Goal: Task Accomplishment & Management: Manage account settings

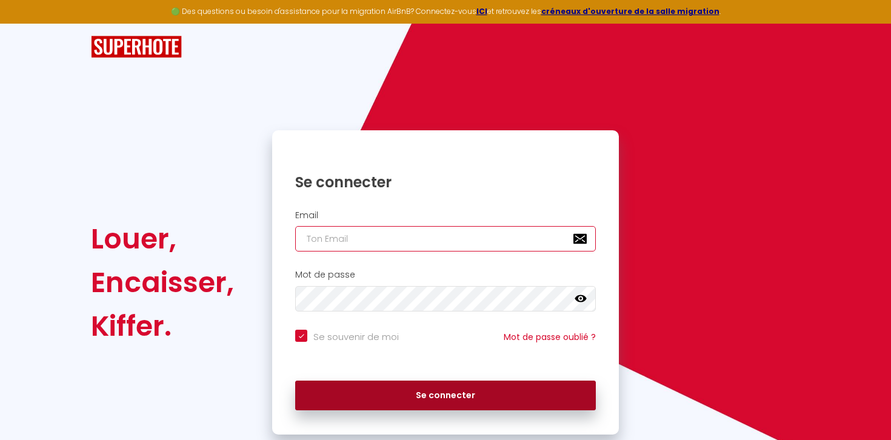
type input "[EMAIL_ADDRESS][DOMAIN_NAME]"
click at [427, 385] on button "Se connecter" at bounding box center [445, 396] width 301 height 30
checkbox input "true"
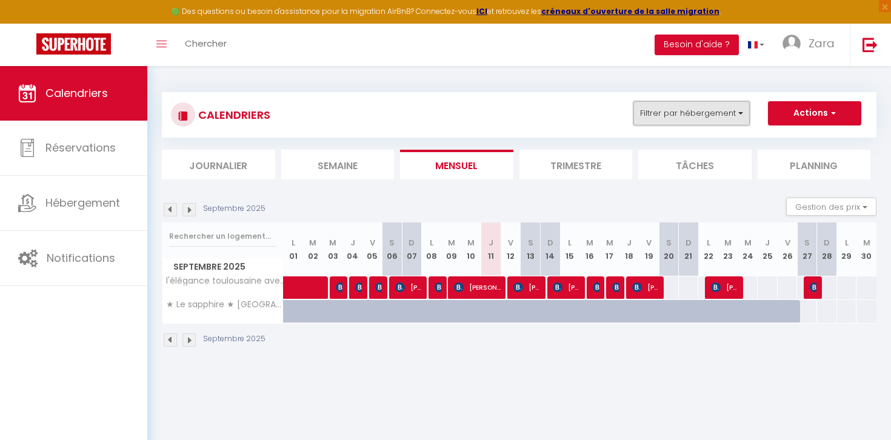
click at [687, 106] on button "Filtrer par hébergement" at bounding box center [691, 113] width 116 height 24
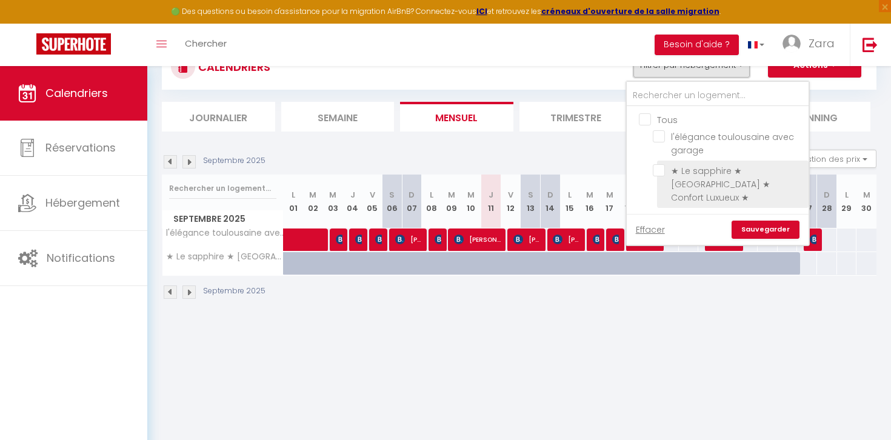
scroll to position [66, 0]
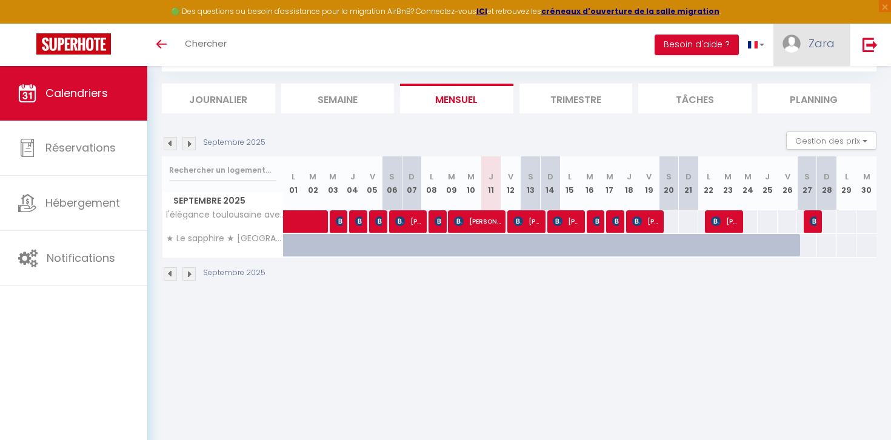
click at [802, 65] on link "Zara" at bounding box center [811, 45] width 76 height 42
click at [876, 59] on link at bounding box center [870, 45] width 40 height 42
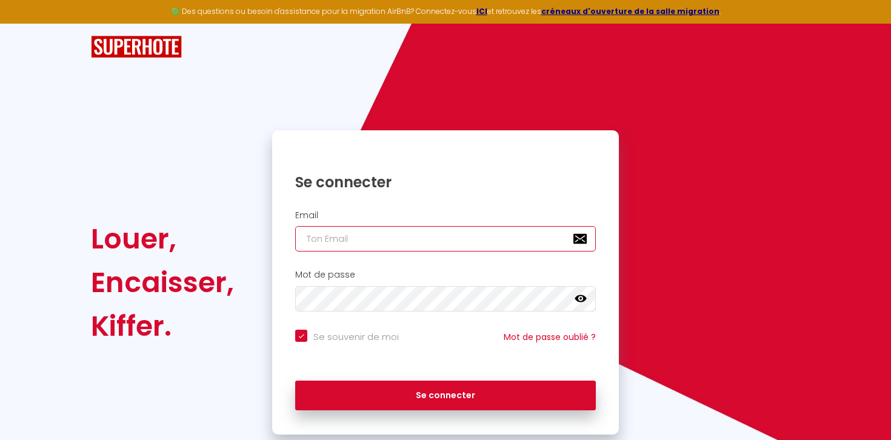
type input "[EMAIL_ADDRESS][DOMAIN_NAME]"
checkbox input "true"
click at [433, 231] on input "[EMAIL_ADDRESS][DOMAIN_NAME]" at bounding box center [445, 238] width 301 height 25
type input "[EMAIL_ADDRESS][DOMAIN_NAME]"
click at [425, 415] on div "Se connecter" at bounding box center [445, 396] width 347 height 55
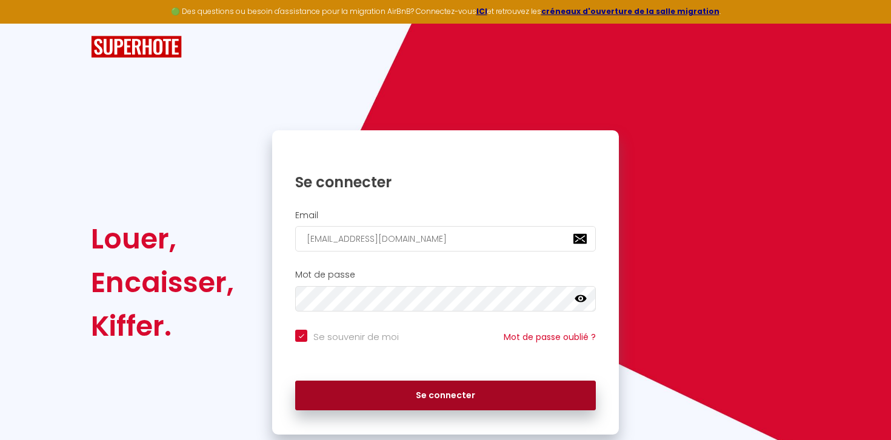
click at [435, 398] on button "Se connecter" at bounding box center [445, 396] width 301 height 30
checkbox input "true"
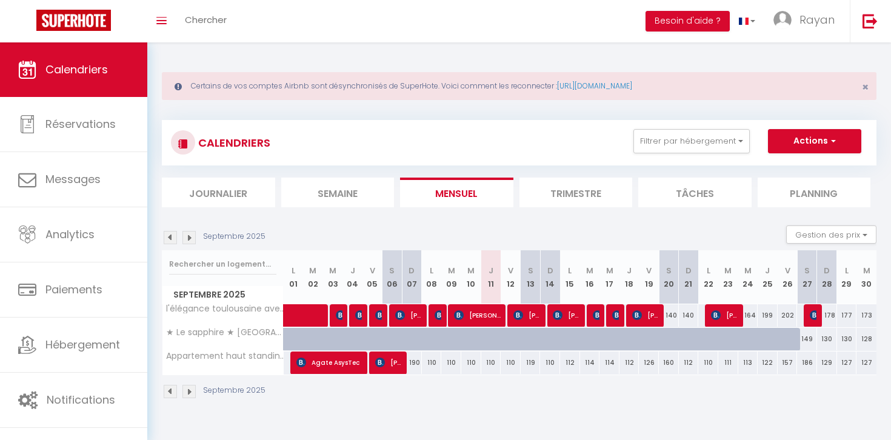
click at [495, 362] on div "110" at bounding box center [491, 363] width 20 height 22
type input "110"
type input "Jeu 11 Septembre 2025"
type input "Ven 12 Septembre 2025"
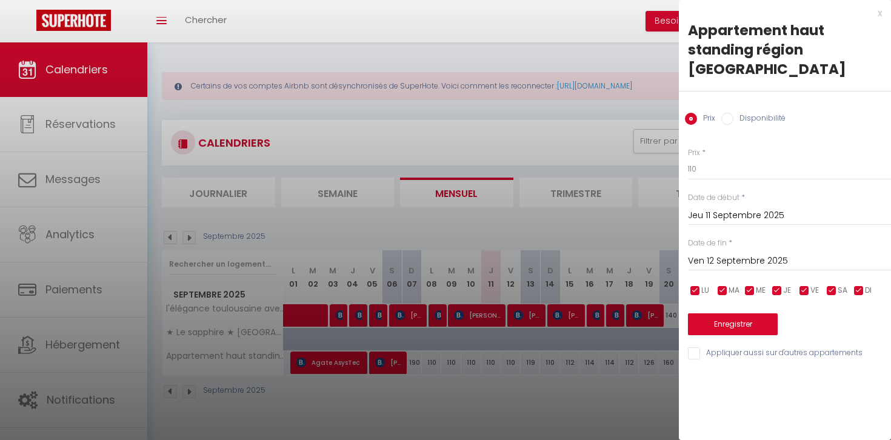
click at [422, 196] on div at bounding box center [445, 220] width 891 height 440
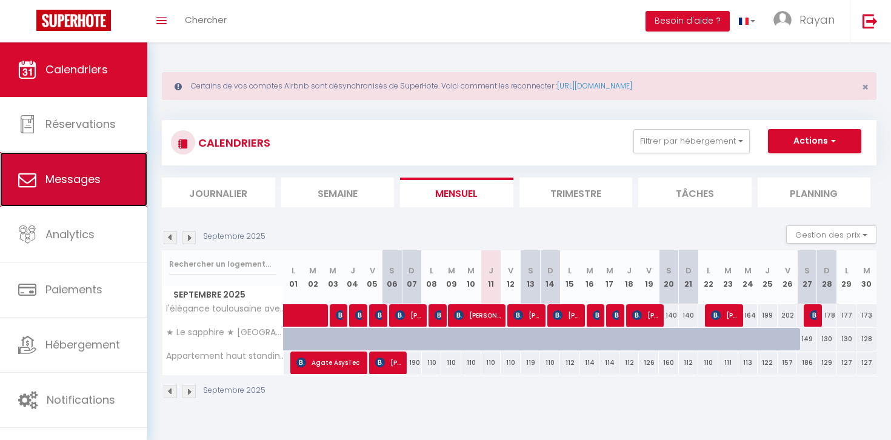
click at [56, 194] on link "Messages" at bounding box center [73, 179] width 147 height 55
select select "message"
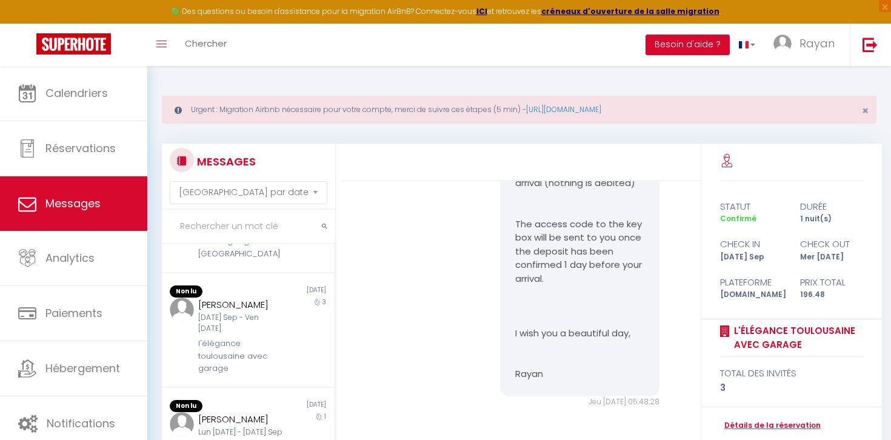
scroll to position [179, 0]
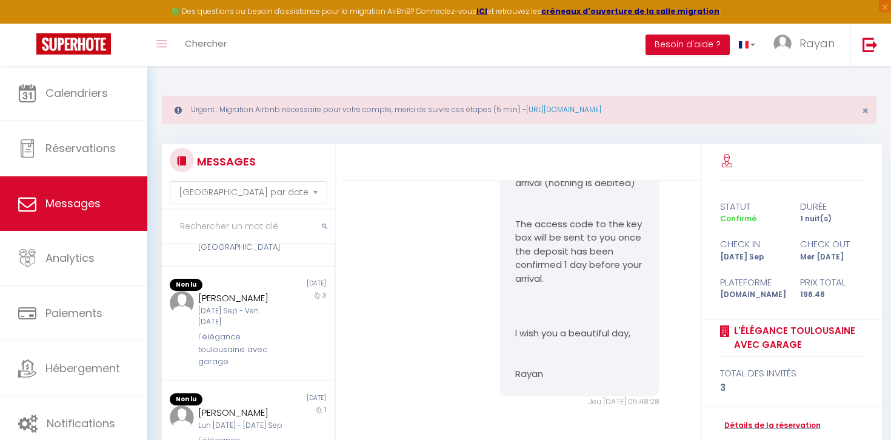
click at [233, 285] on div "Non lu" at bounding box center [205, 285] width 86 height 12
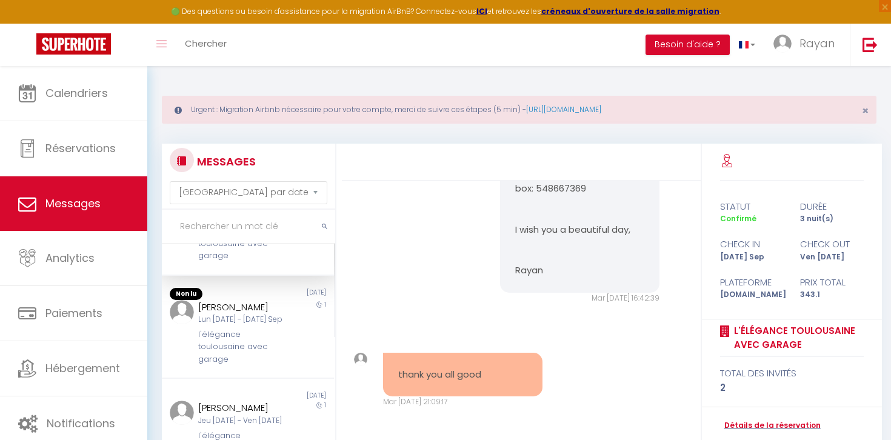
scroll to position [325, 0]
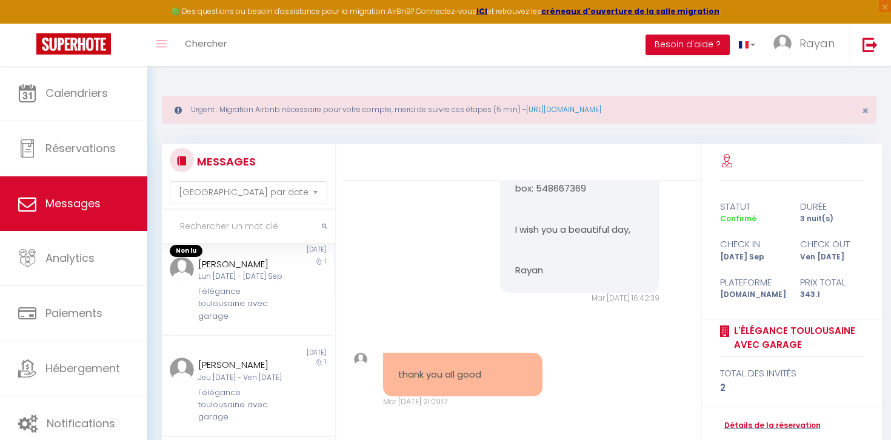
click at [248, 312] on div "l'élégance toulousaine avec garage" at bounding box center [240, 303] width 85 height 37
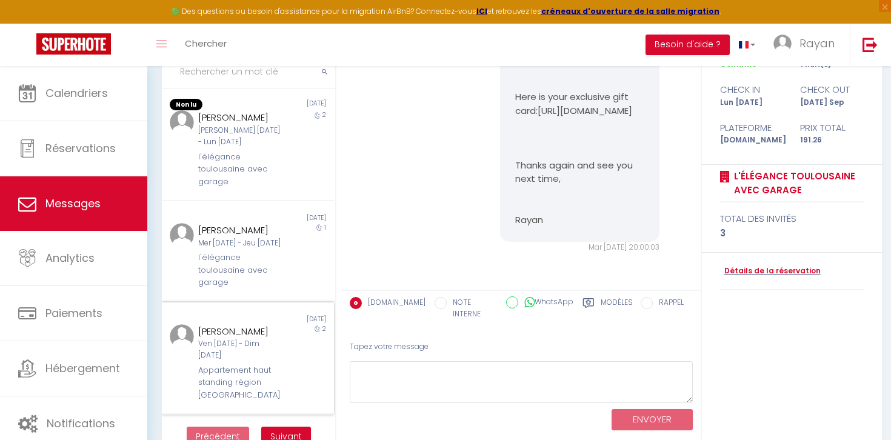
scroll to position [630, 0]
click at [237, 147] on div "[PERSON_NAME] [DATE] - Lun [DATE]" at bounding box center [240, 137] width 85 height 23
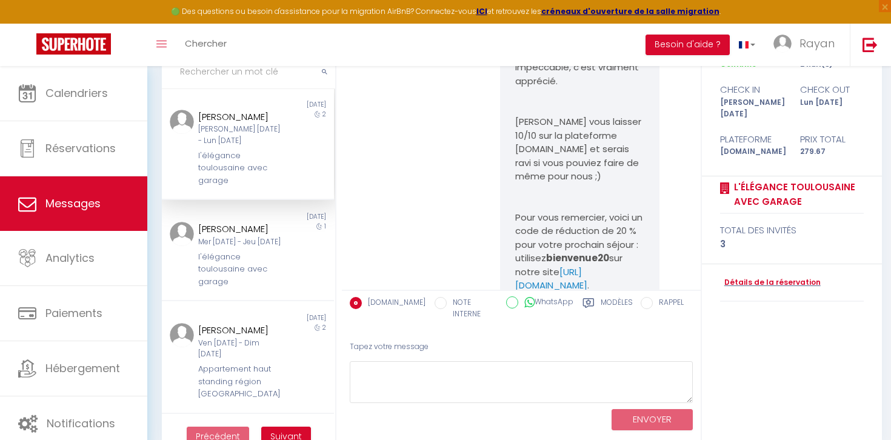
scroll to position [4297, 0]
